Goal: Task Accomplishment & Management: Use online tool/utility

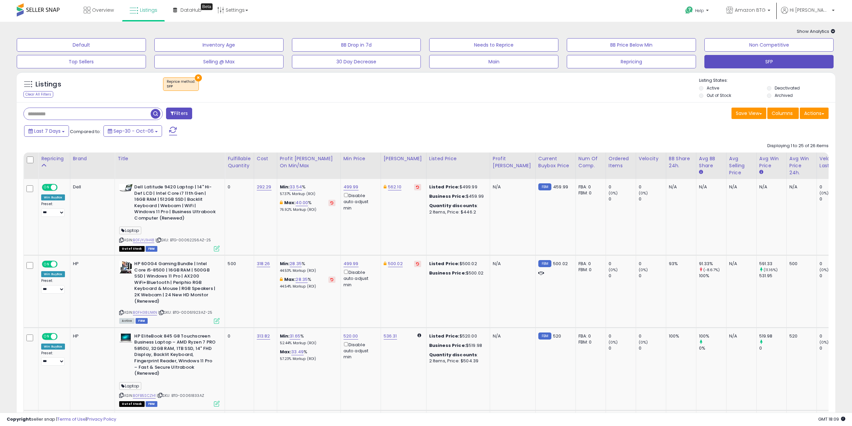
click at [387, 124] on div "Last 7 Days Compared to: Sep-30 - Oct-06" at bounding box center [324, 131] width 604 height 15
click at [293, 114] on div "Filters" at bounding box center [222, 113] width 408 height 13
drag, startPoint x: 308, startPoint y: 124, endPoint x: 406, endPoint y: 92, distance: 103.3
click at [94, 111] on input "text" at bounding box center [87, 114] width 127 height 12
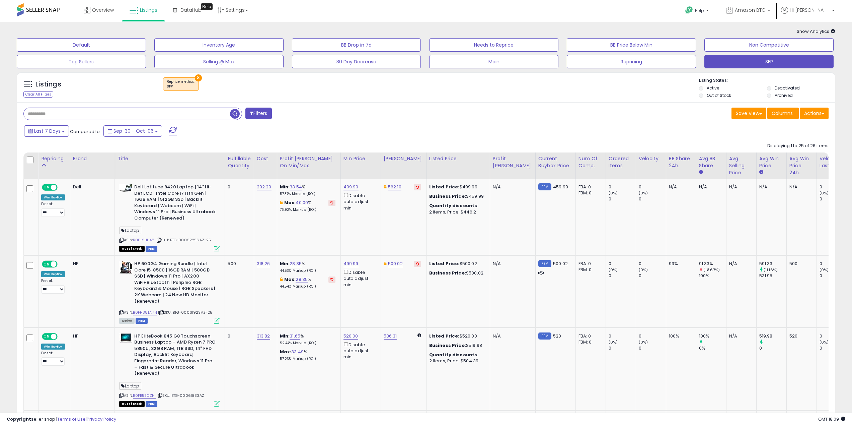
paste input "**********"
type input "**********"
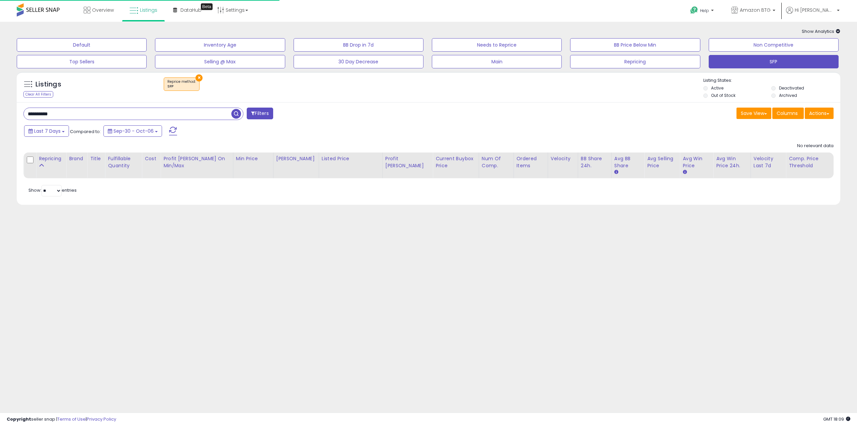
click at [196, 77] on button "×" at bounding box center [199, 77] width 7 height 7
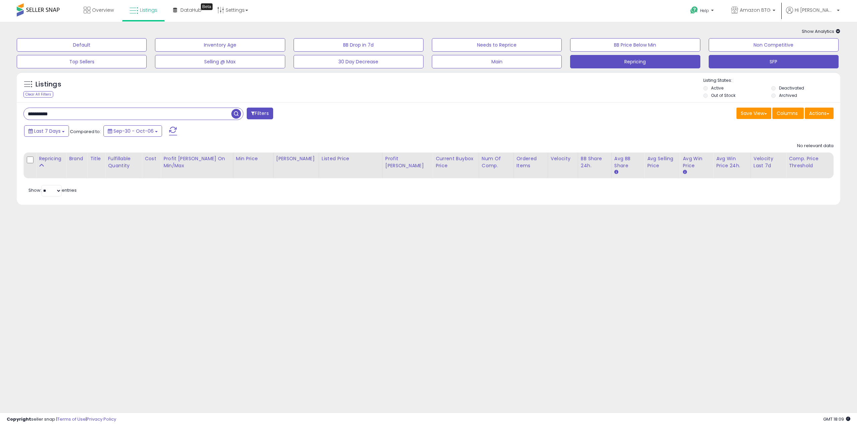
click at [651, 68] on button "Repricing" at bounding box center [635, 61] width 130 height 13
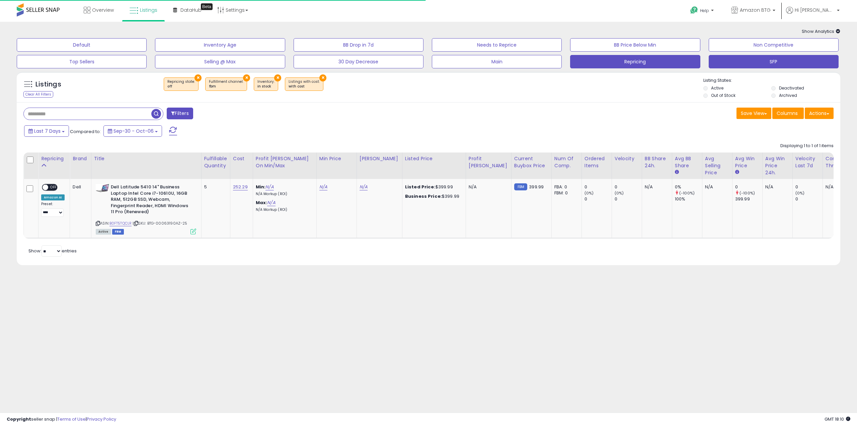
click at [753, 66] on button "SFP" at bounding box center [774, 61] width 130 height 13
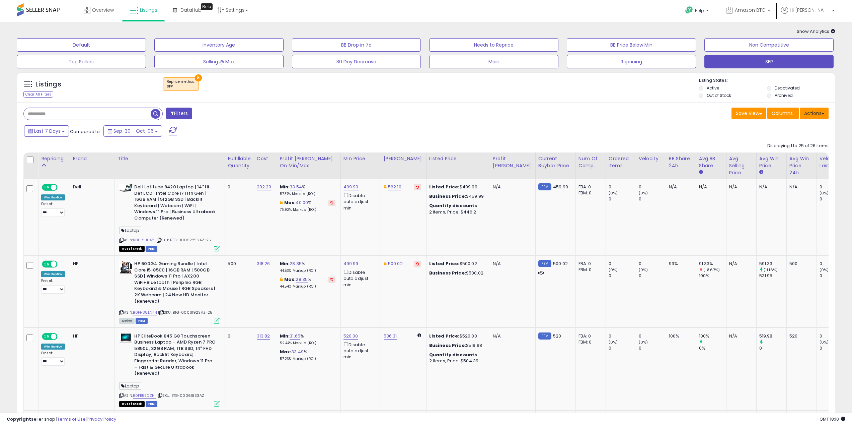
click at [807, 111] on button "Actions" at bounding box center [814, 112] width 29 height 11
drag, startPoint x: 779, startPoint y: 147, endPoint x: 770, endPoint y: 149, distance: 9.3
click at [778, 147] on link "Export Visible Columns" at bounding box center [786, 144] width 73 height 10
click at [822, 113] on span at bounding box center [823, 113] width 3 height 1
click at [770, 144] on link "Export Visible Columns" at bounding box center [786, 144] width 73 height 10
